Goal: Task Accomplishment & Management: Use online tool/utility

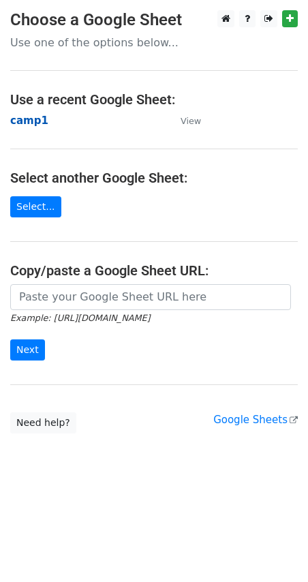
click at [26, 122] on strong "camp1" at bounding box center [29, 120] width 38 height 12
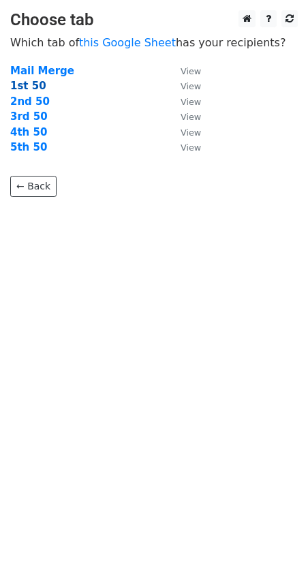
click at [30, 84] on strong "1st 50" at bounding box center [28, 86] width 36 height 12
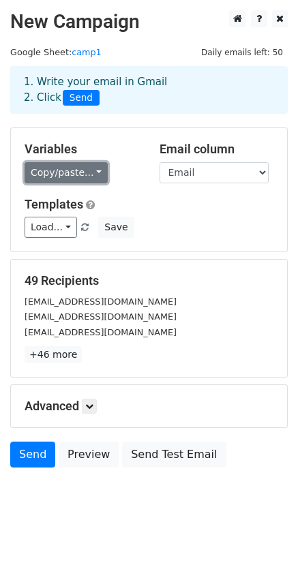
click at [48, 169] on link "Copy/paste..." at bounding box center [66, 172] width 83 height 21
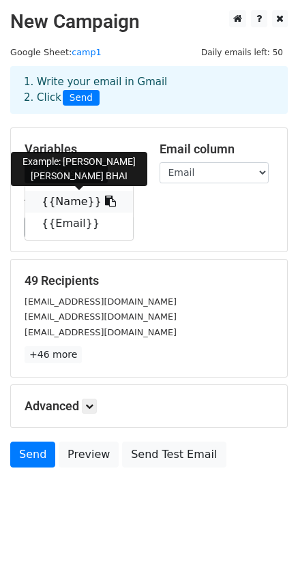
click at [70, 197] on link "{{Name}}" at bounding box center [79, 202] width 108 height 22
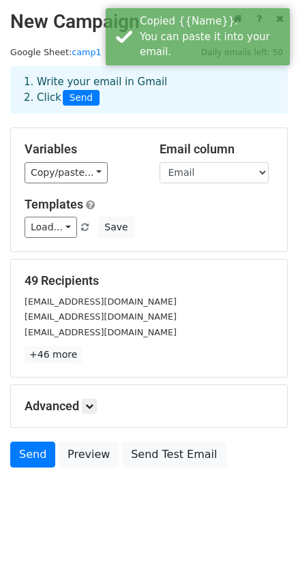
scroll to position [1, 0]
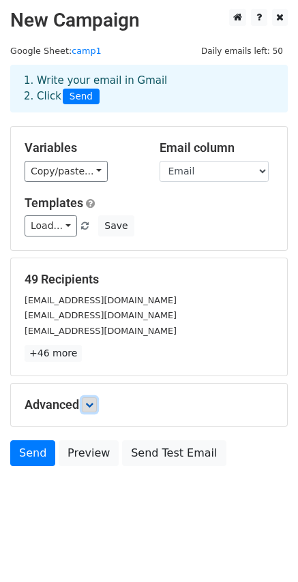
click at [93, 401] on icon at bounding box center [89, 404] width 8 height 8
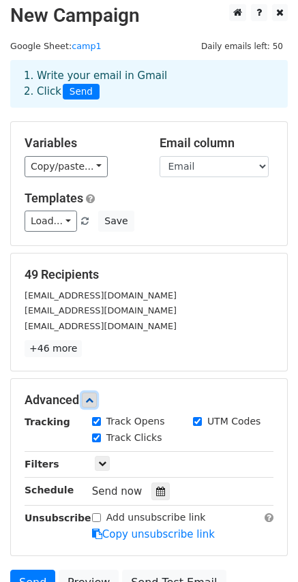
scroll to position [0, 0]
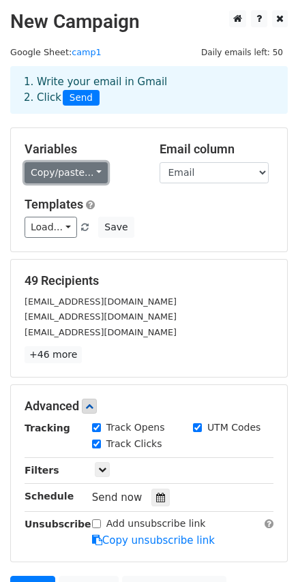
click at [76, 170] on link "Copy/paste..." at bounding box center [66, 172] width 83 height 21
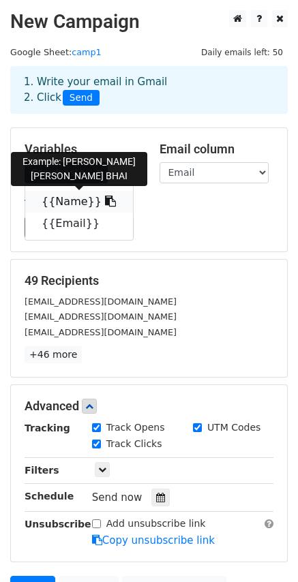
click at [55, 200] on link "{{Name}}" at bounding box center [79, 202] width 108 height 22
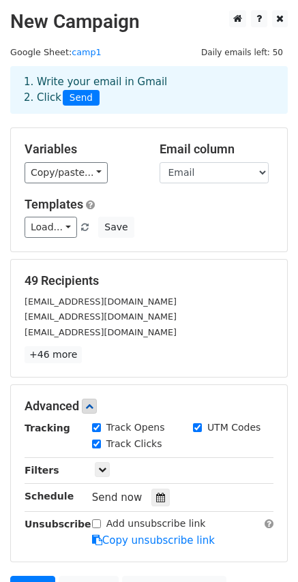
scroll to position [135, 0]
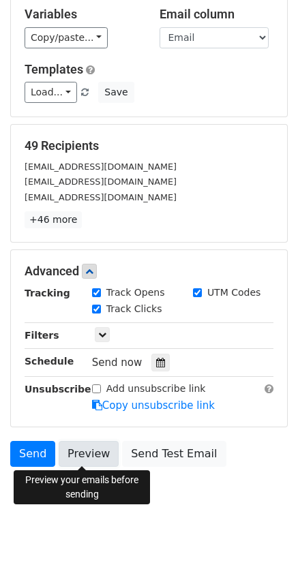
click at [87, 450] on link "Preview" at bounding box center [89, 454] width 60 height 26
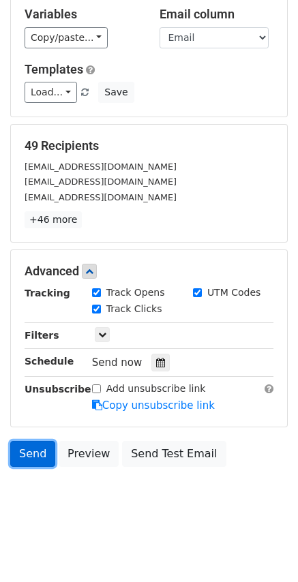
click at [35, 449] on link "Send" at bounding box center [32, 454] width 45 height 26
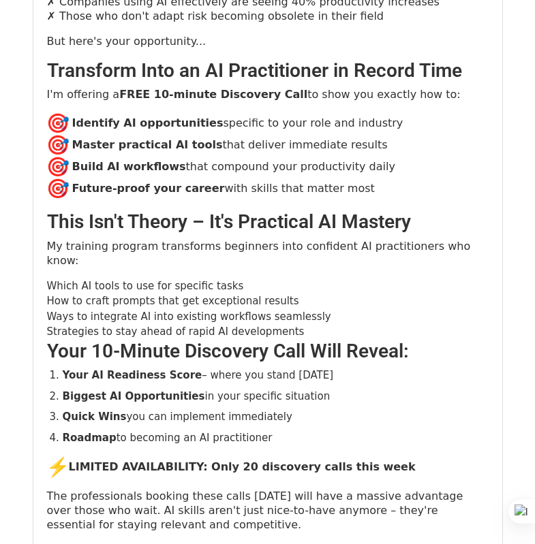
scroll to position [2043, 0]
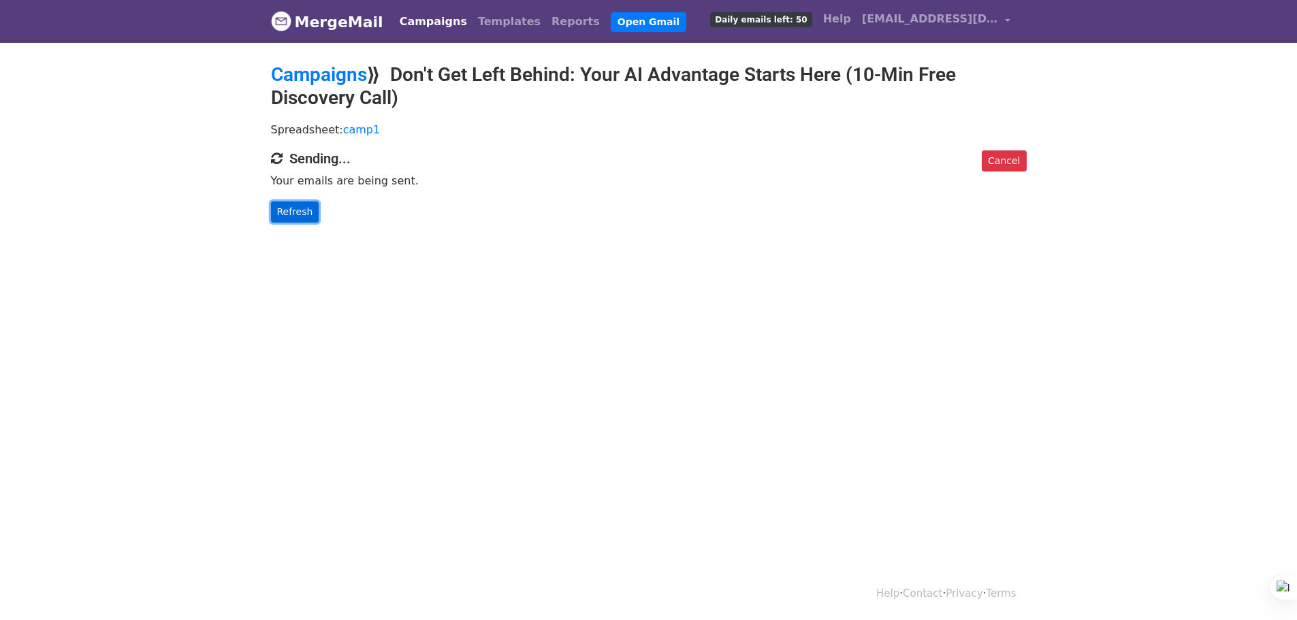
click at [274, 204] on link "Refresh" at bounding box center [295, 212] width 48 height 21
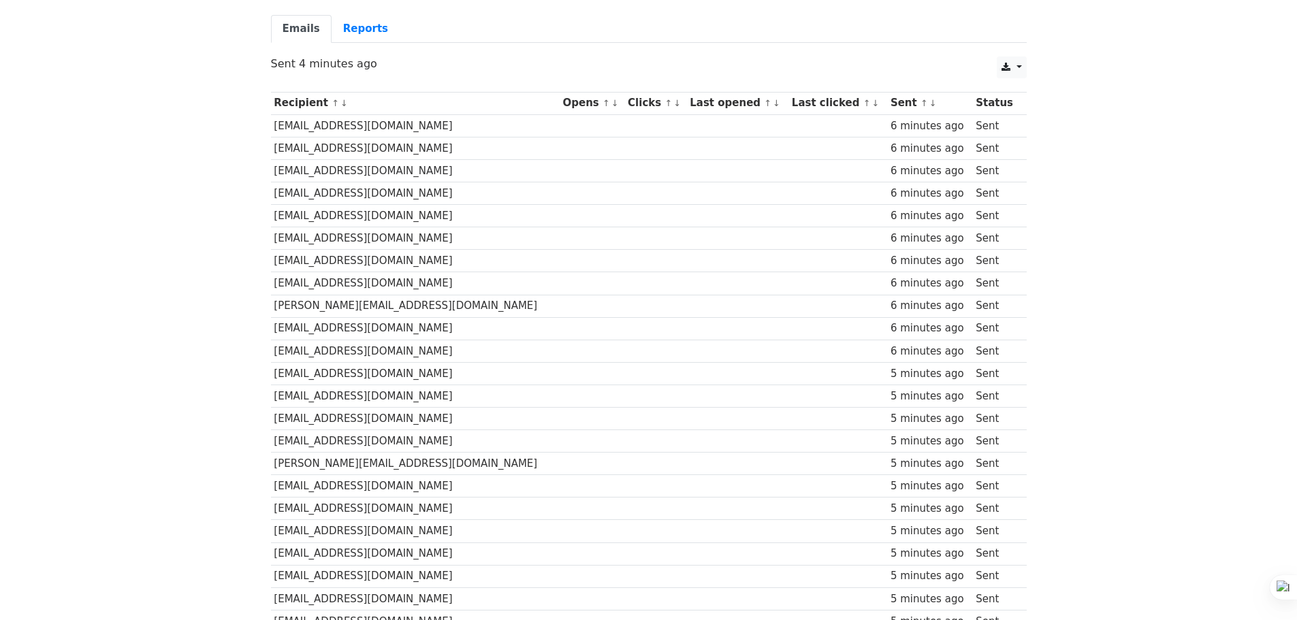
scroll to position [136, 0]
